Goal: Task Accomplishment & Management: Use online tool/utility

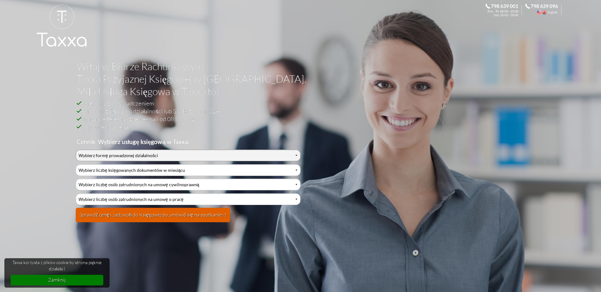
click at [212, 153] on select "Wybierz formę prowadzonej działalności Działalność jednoosobowa Działalność jed…" at bounding box center [188, 156] width 225 height 12
select select "0"
click at [76, 150] on select "Wybierz formę prowadzonej działalności Działalność jednoosobowa Działalność jed…" at bounding box center [188, 156] width 225 height 12
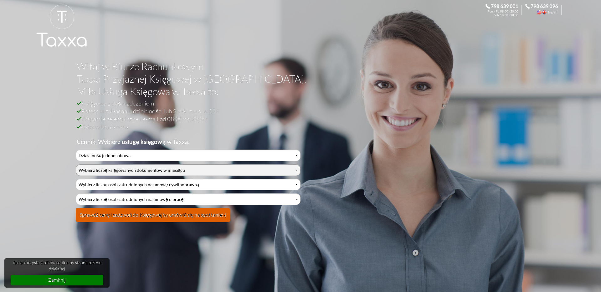
click at [212, 168] on select "Wybierz liczbę księgowanych dokumentów w miesiącu 0-1 2-3 4-5 6-10 11-20 21-30 …" at bounding box center [188, 170] width 225 height 12
select select "6"
click at [76, 164] on select "Wybierz liczbę księgowanych dokumentów w miesiącu 0-1 2-3 4-5 6-10 11-20 21-30 …" at bounding box center [188, 170] width 225 height 12
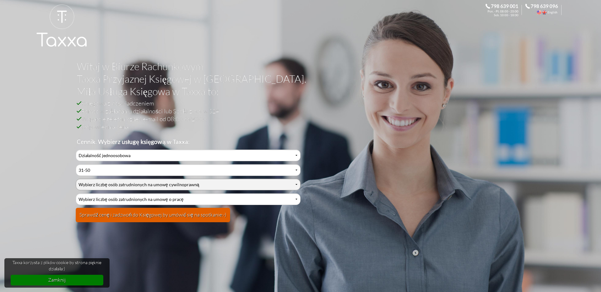
click at [212, 182] on select "Wybierz liczbę osób zatrudnionych na umowę cywilnoprawną 0 1 2 3 4 5 6 7 8 9 10…" at bounding box center [188, 185] width 225 height 12
click at [76, 179] on select "Wybierz liczbę osób zatrudnionych na umowę cywilnoprawną 0 1 2 3 4 5 6 7 8 9 10…" at bounding box center [188, 185] width 225 height 12
click at [217, 184] on select "Wybierz liczbę osób zatrudnionych na umowę cywilnoprawną 0 1 2 3 4 5 6 7 8 9 10…" at bounding box center [188, 185] width 225 height 12
select select "0"
click at [76, 179] on select "Wybierz liczbę osób zatrudnionych na umowę cywilnoprawną 0 1 2 3 4 5 6 7 8 9 10…" at bounding box center [188, 185] width 225 height 12
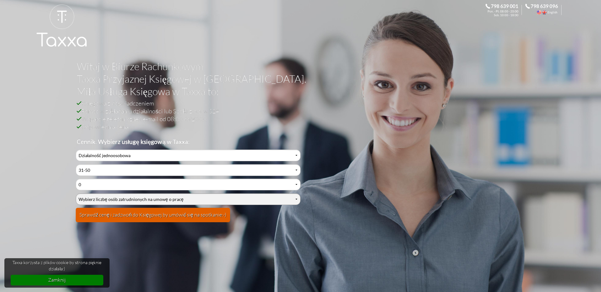
click at [215, 198] on select "Wybierz liczbę osób zatrudnionych na umowę o pracę 0 1 2 3 4 5 6 7 8 9 10 11 12…" at bounding box center [188, 199] width 225 height 12
select select "1"
click at [76, 193] on select "Wybierz liczbę osób zatrudnionych na umowę o pracę 0 1 2 3 4 5 6 7 8 9 10 11 12…" at bounding box center [188, 199] width 225 height 12
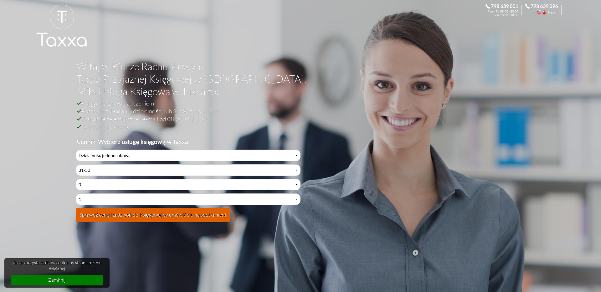
click at [203, 215] on button "Sprawdź cenę i zadzwoń do Księgowej by umówić się na spotkanie:-)" at bounding box center [153, 215] width 154 height 14
